Goal: Task Accomplishment & Management: Manage account settings

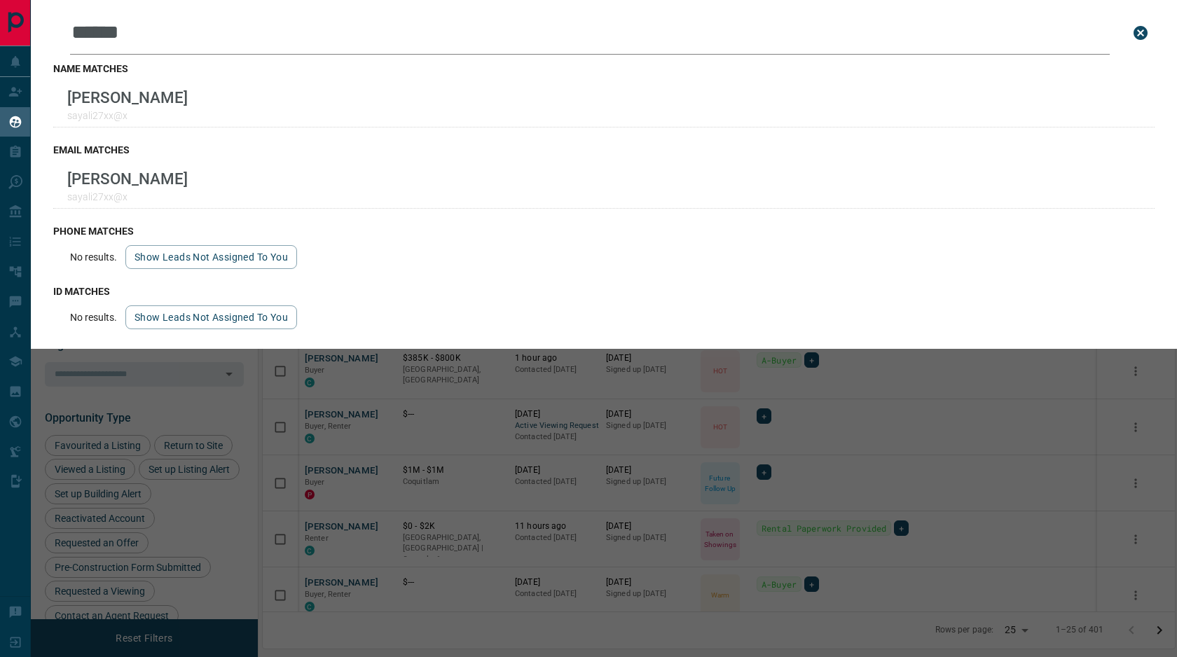
drag, startPoint x: 0, startPoint y: 0, endPoint x: 377, endPoint y: 424, distance: 567.3
click at [377, 424] on div "Leads Search Bar ****** Search for a lead by name, email, phone, or id name mat…" at bounding box center [619, 328] width 1177 height 657
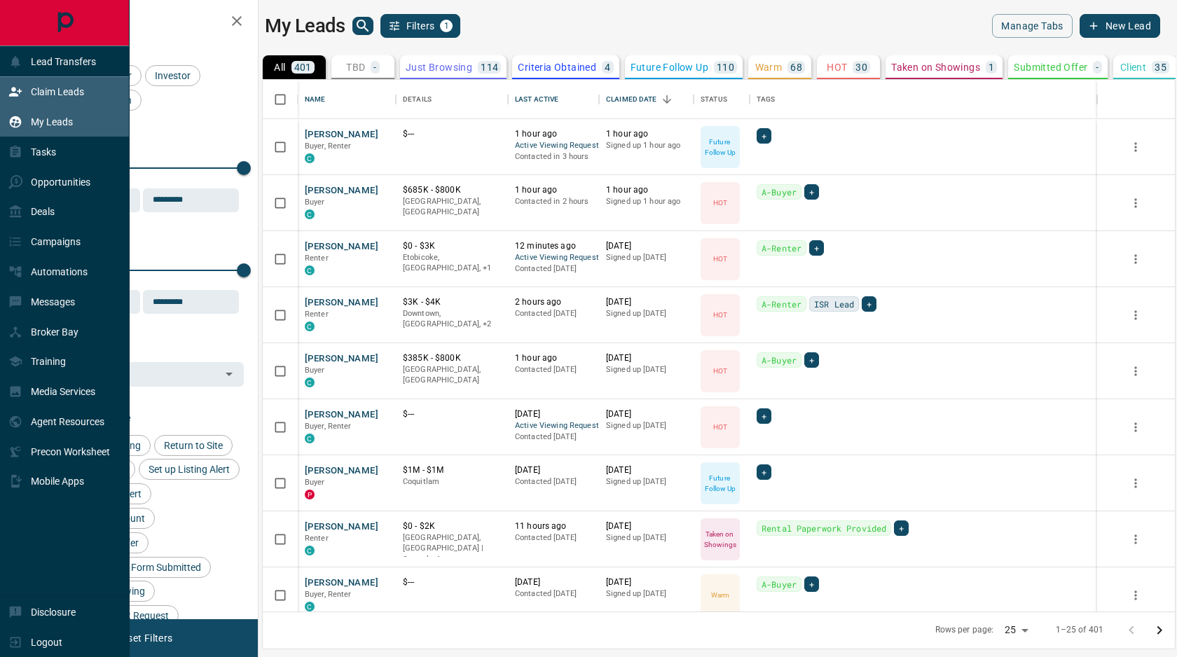
click at [62, 96] on p "Claim Leads" at bounding box center [57, 91] width 53 height 11
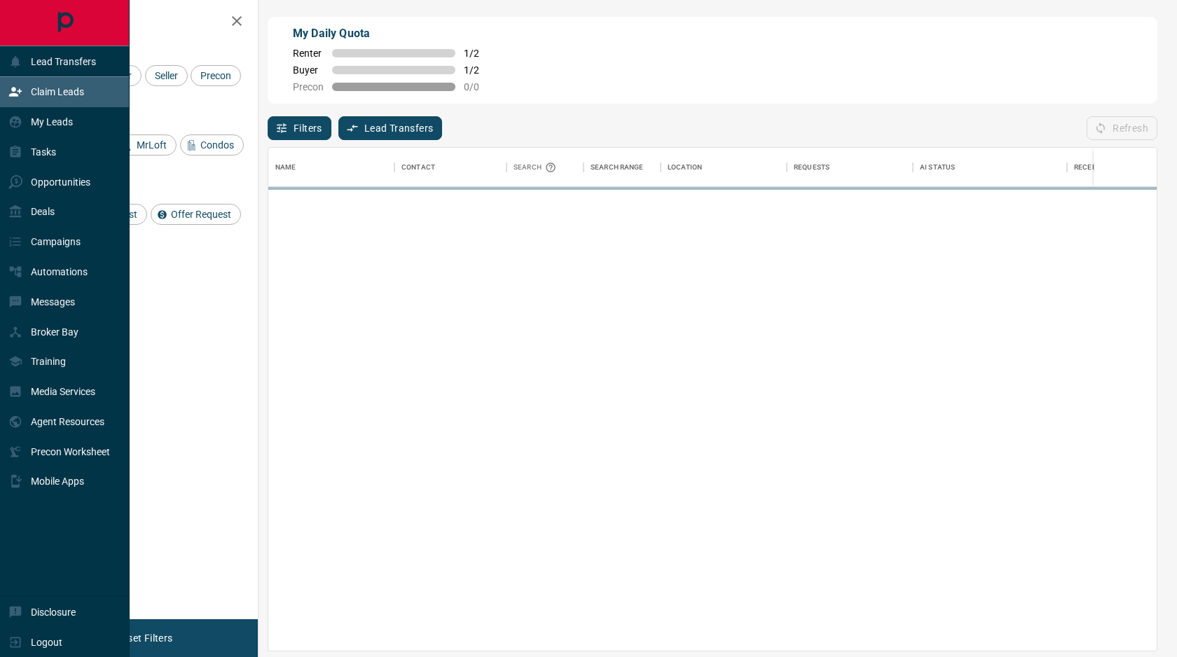
scroll to position [503, 888]
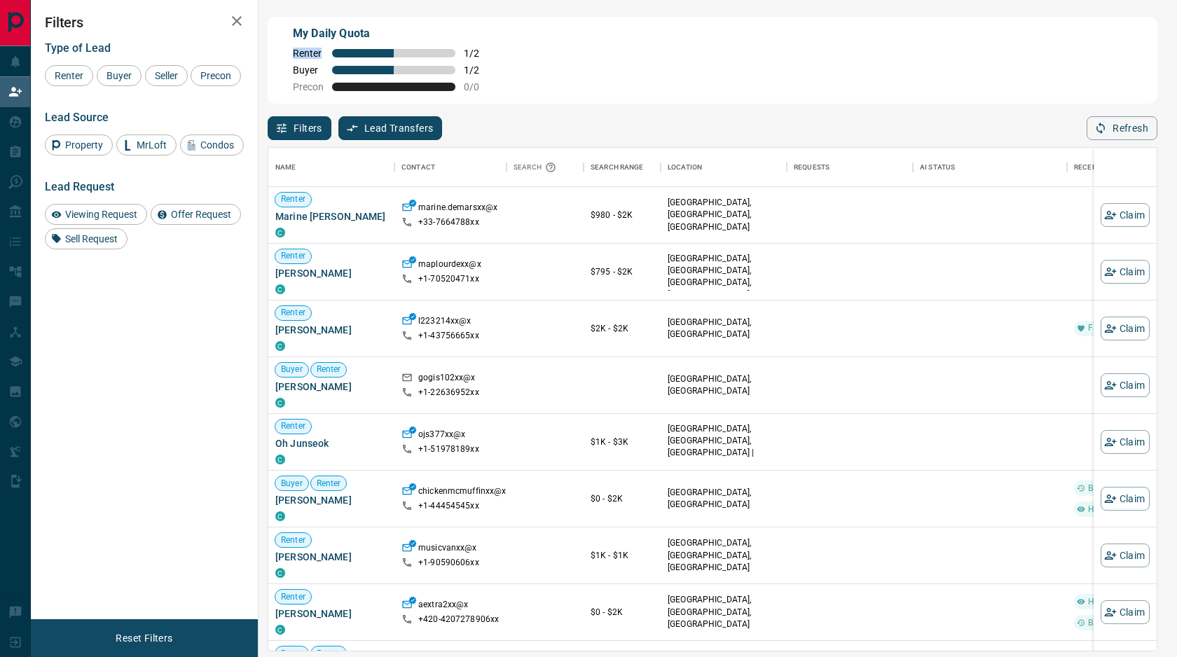
drag, startPoint x: 292, startPoint y: 54, endPoint x: 458, endPoint y: 59, distance: 165.4
click at [458, 59] on div "My Daily Quota Renter 1 / 2 Buyer 1 / 2 Precon 0 / 0" at bounding box center [394, 58] width 202 height 67
drag, startPoint x: 481, startPoint y: 53, endPoint x: 460, endPoint y: 53, distance: 21.0
click at [460, 53] on div "Renter 1 / 2" at bounding box center [394, 53] width 202 height 11
click at [499, 51] on div "My Daily Quota Renter 1 / 2 Buyer 1 / 2 Precon 0 / 0" at bounding box center [713, 60] width 890 height 87
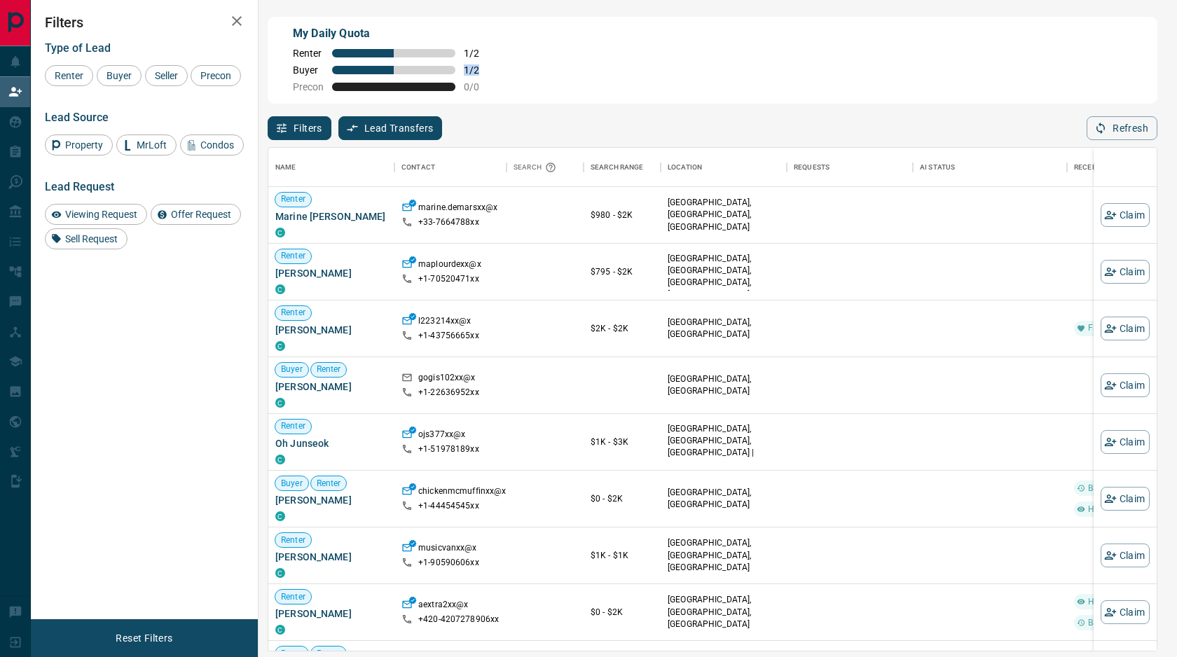
drag, startPoint x: 488, startPoint y: 71, endPoint x: 464, endPoint y: 70, distance: 24.5
click at [464, 70] on div "Buyer 1 / 2" at bounding box center [394, 69] width 202 height 11
